Goal: Navigation & Orientation: Understand site structure

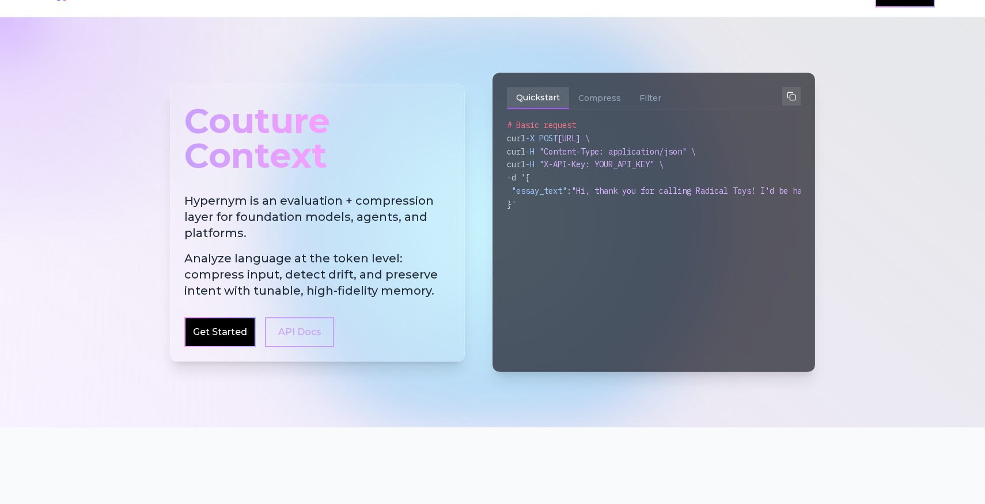
scroll to position [36, 0]
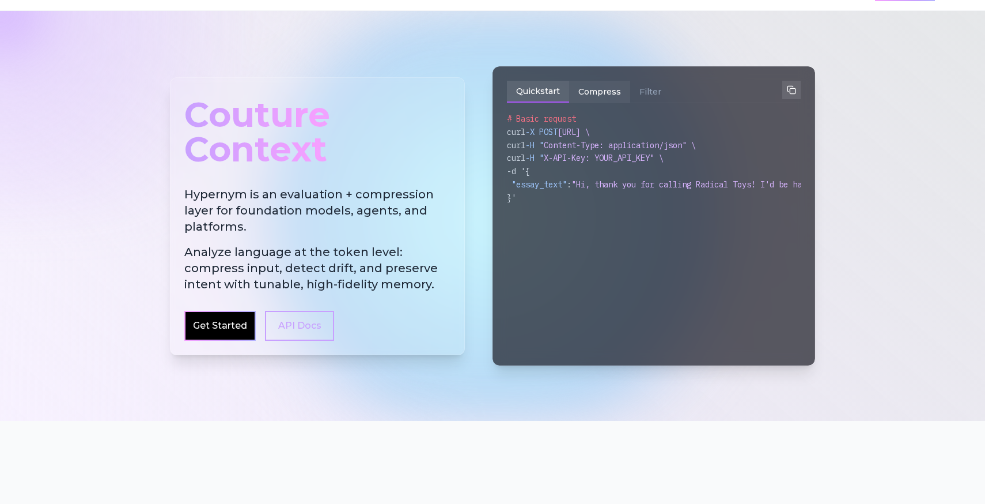
click at [630, 103] on button "Compress" at bounding box center [599, 92] width 61 height 22
click at [671, 103] on button "Filter" at bounding box center [650, 92] width 40 height 22
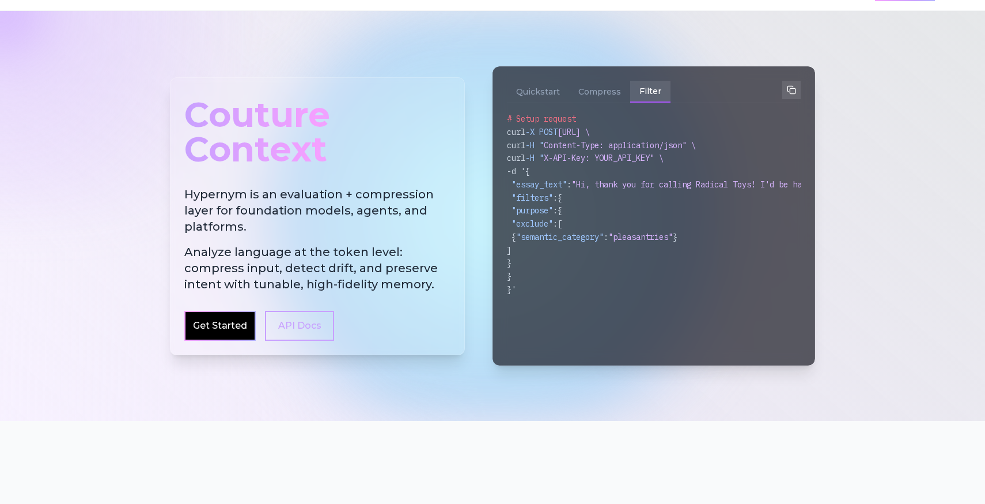
scroll to position [0, 0]
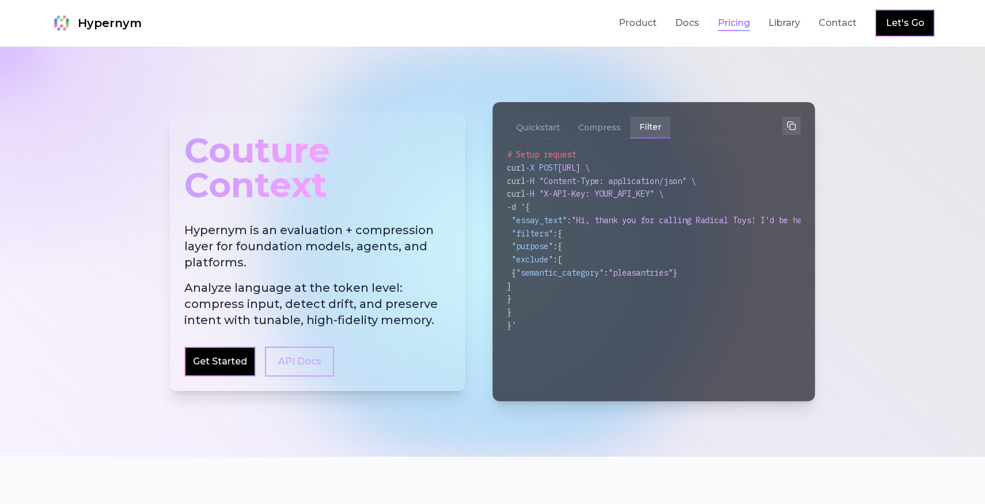
click at [718, 30] on link "Pricing" at bounding box center [734, 23] width 32 height 14
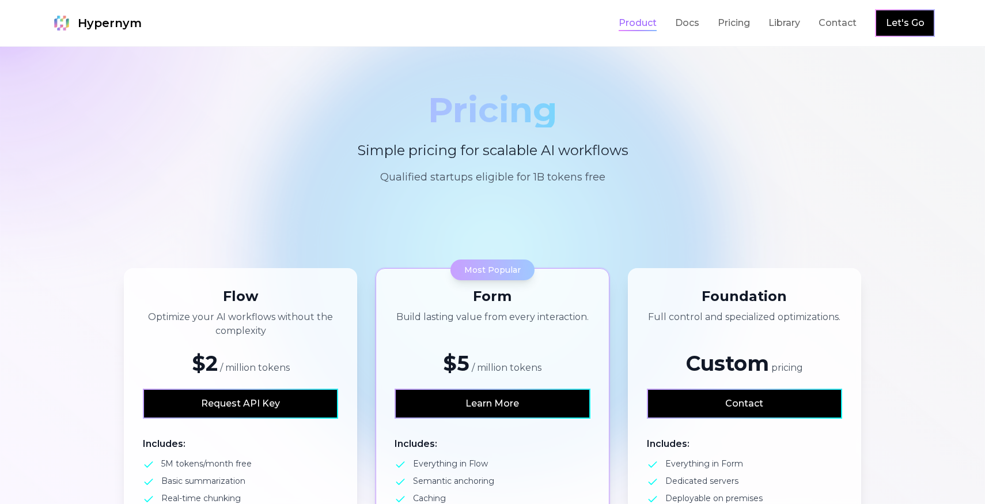
click at [619, 22] on link "Product" at bounding box center [638, 23] width 38 height 14
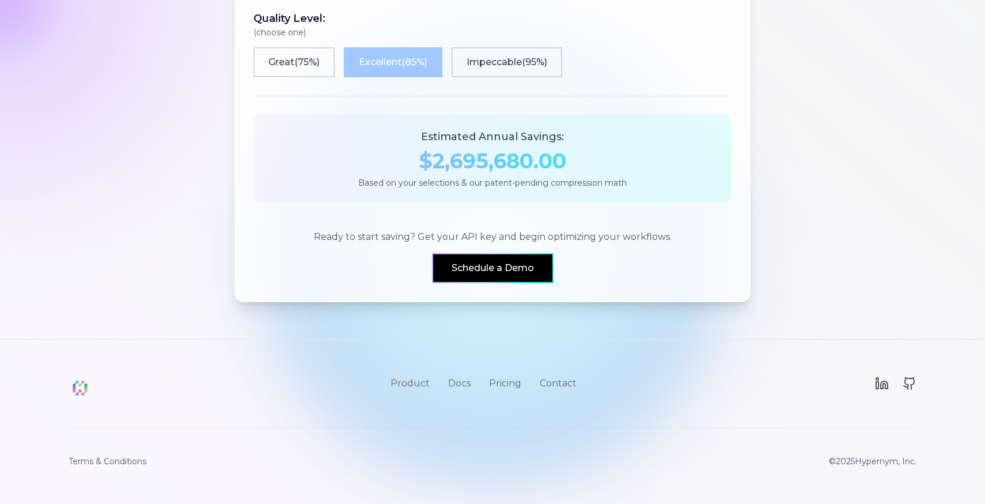
scroll to position [1543, 0]
click at [881, 381] on icon at bounding box center [884, 384] width 7 height 7
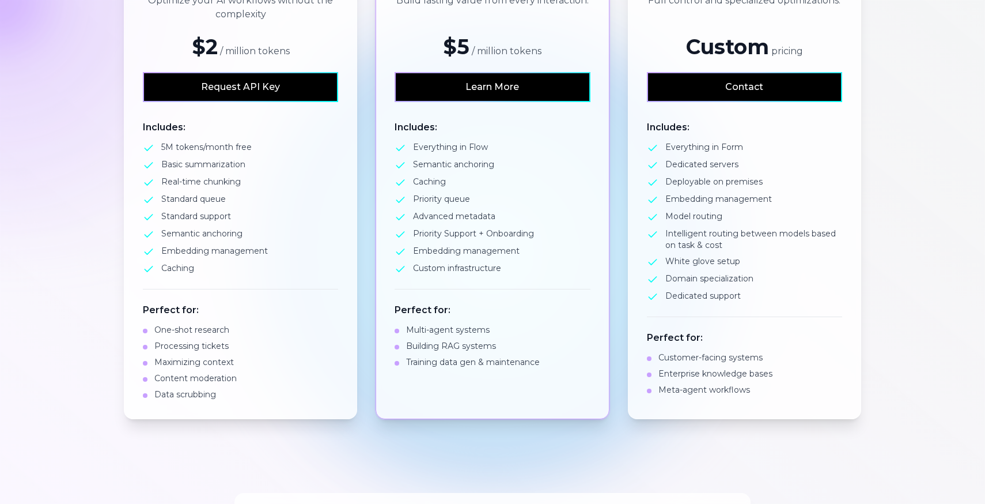
scroll to position [0, 0]
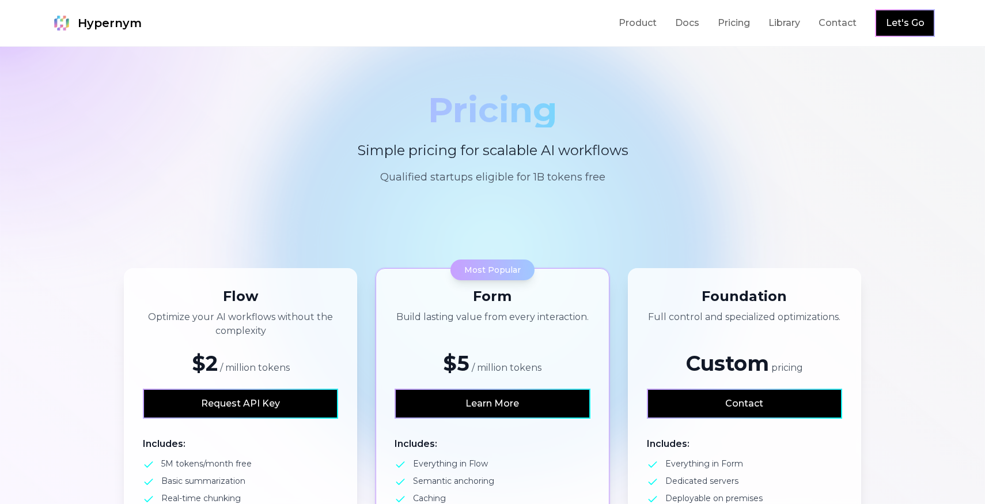
click at [73, 24] on img at bounding box center [61, 23] width 23 height 23
